Goal: Information Seeking & Learning: Find contact information

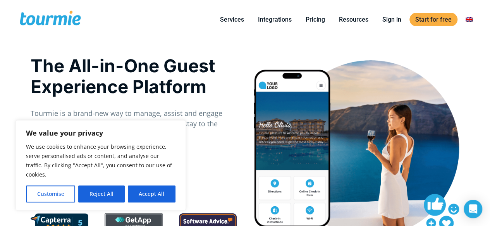
click at [354, 144] on link "Contact" at bounding box center [386, 153] width 108 height 19
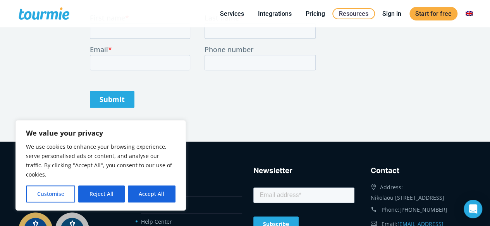
scroll to position [426, 0]
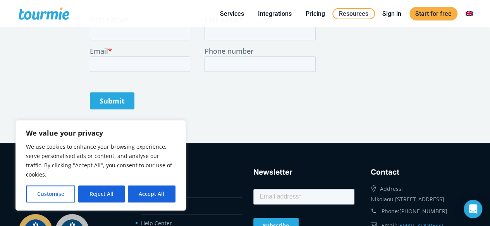
click at [99, 188] on button "Reject All" at bounding box center [101, 194] width 46 height 17
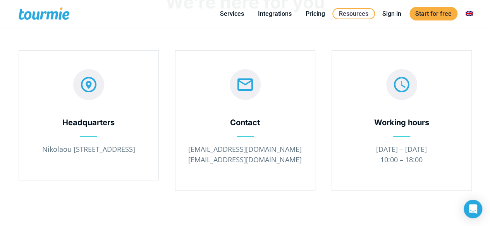
scroll to position [27, 0]
click at [225, 153] on p "[EMAIL_ADDRESS][DOMAIN_NAME] [EMAIL_ADDRESS][DOMAIN_NAME]" at bounding box center [245, 155] width 116 height 21
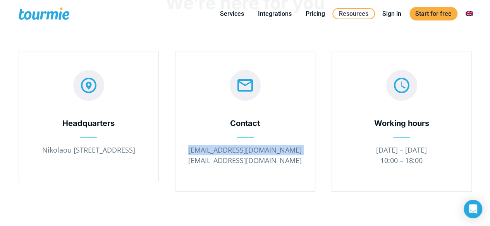
click at [225, 153] on p "[EMAIL_ADDRESS][DOMAIN_NAME] [EMAIL_ADDRESS][DOMAIN_NAME]" at bounding box center [245, 155] width 116 height 21
copy p "[EMAIL_ADDRESS][DOMAIN_NAME]"
